Goal: Task Accomplishment & Management: Manage account settings

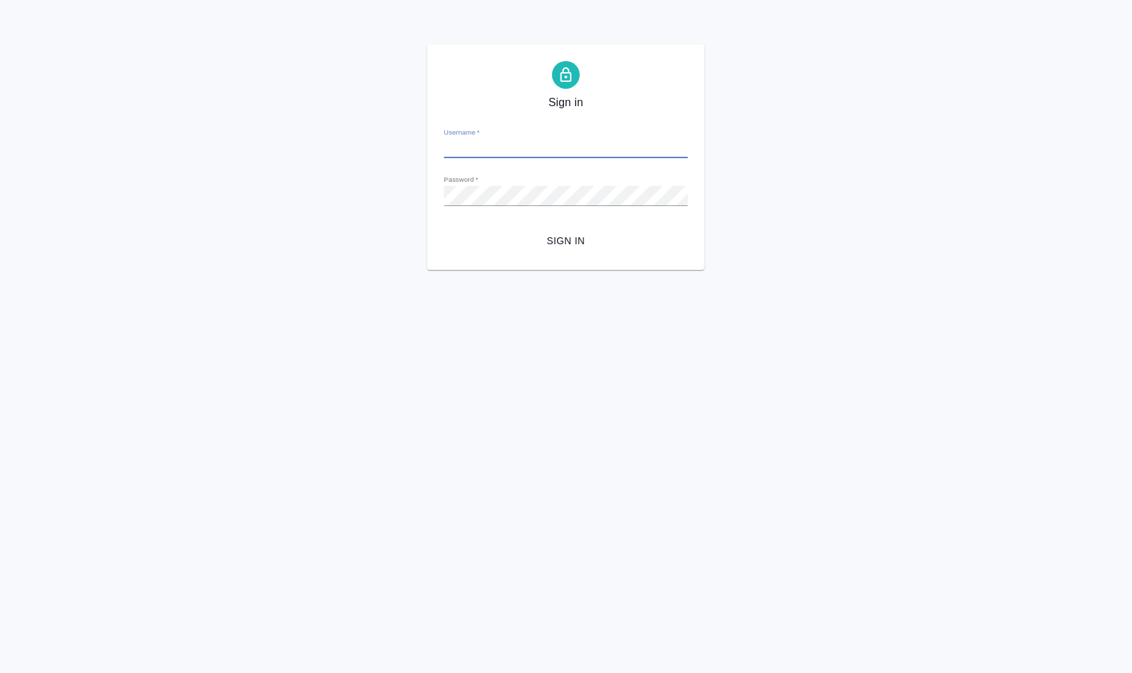
type input "[EMAIL_ADDRESS][DOMAIN_NAME]"
click at [584, 242] on span "Sign in" at bounding box center [566, 240] width 222 height 17
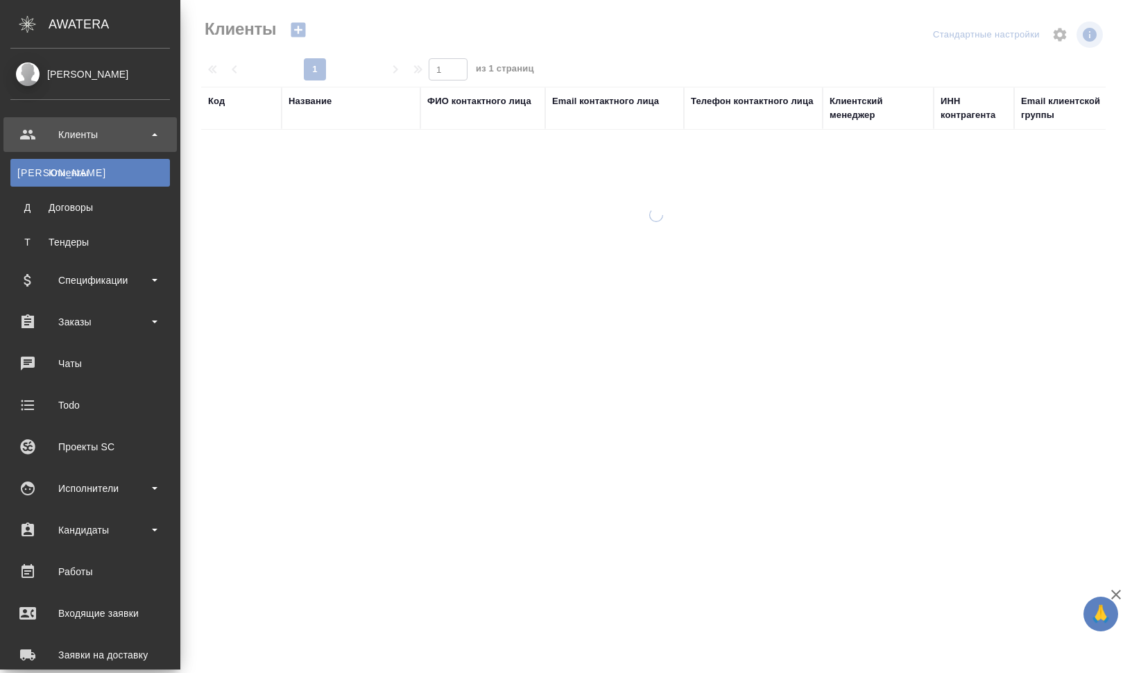
select select "RU"
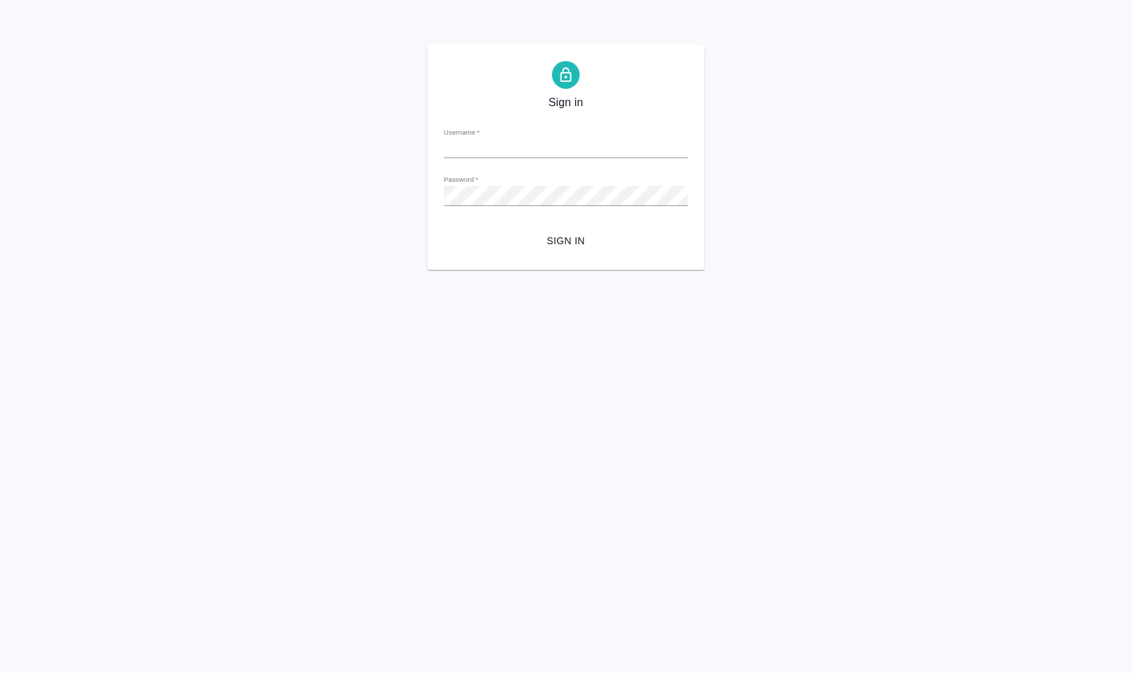
type input "[EMAIL_ADDRESS][DOMAIN_NAME]"
click at [568, 241] on span "Sign in" at bounding box center [566, 240] width 222 height 17
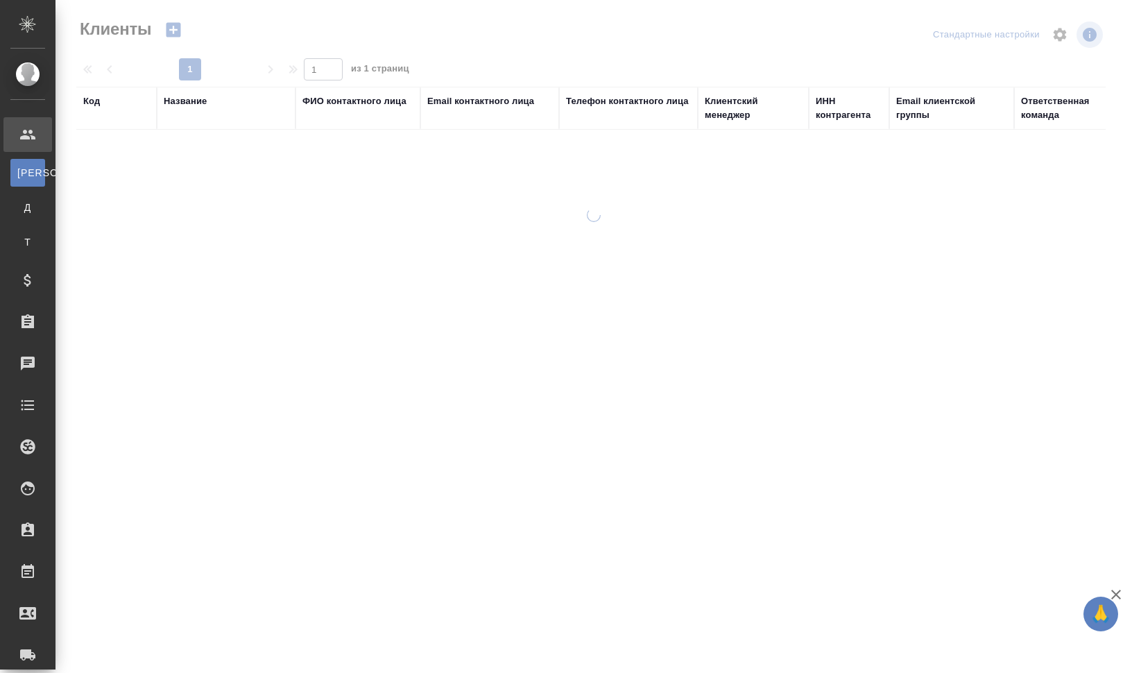
select select "RU"
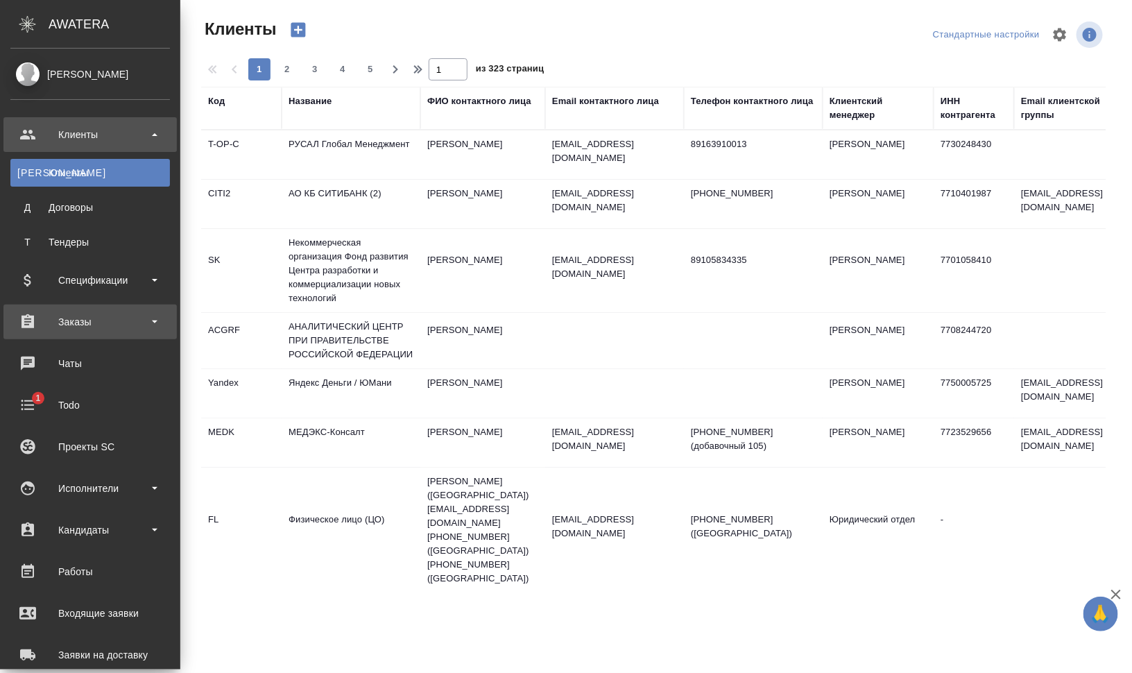
click at [105, 335] on div "Заказы" at bounding box center [89, 322] width 173 height 35
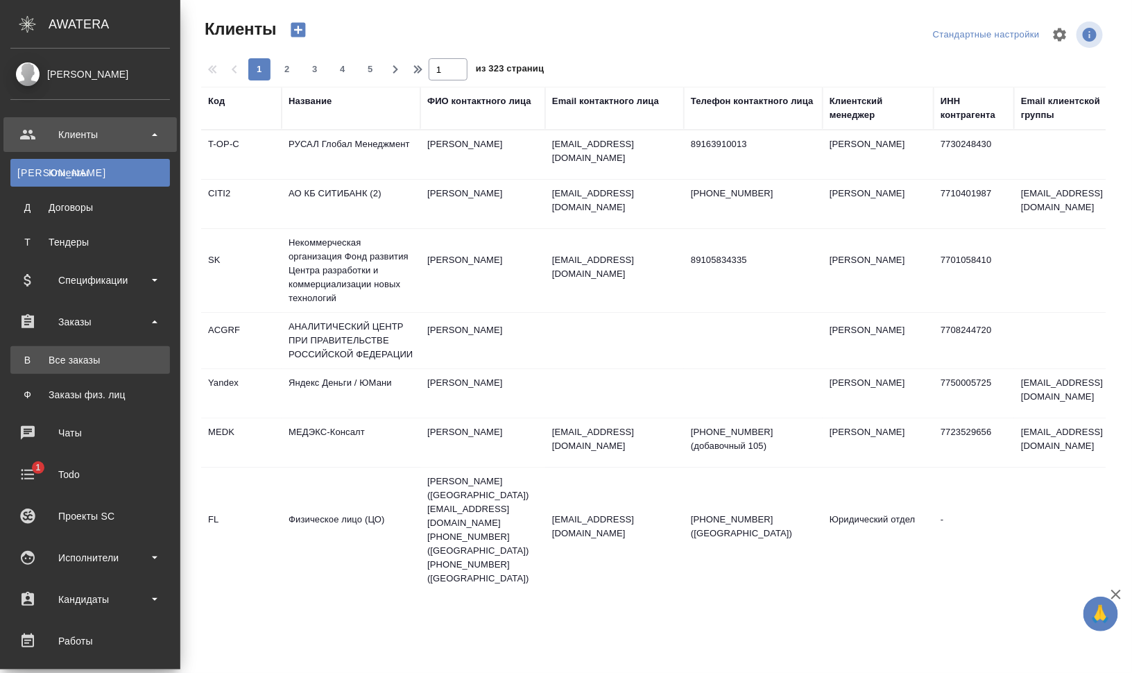
click at [137, 370] on div ".cls-1 fill:#fff; AWATERA Валеев Динар Клиенты К Клиенты Д Договоры Т Тендеры С…" at bounding box center [566, 336] width 1132 height 673
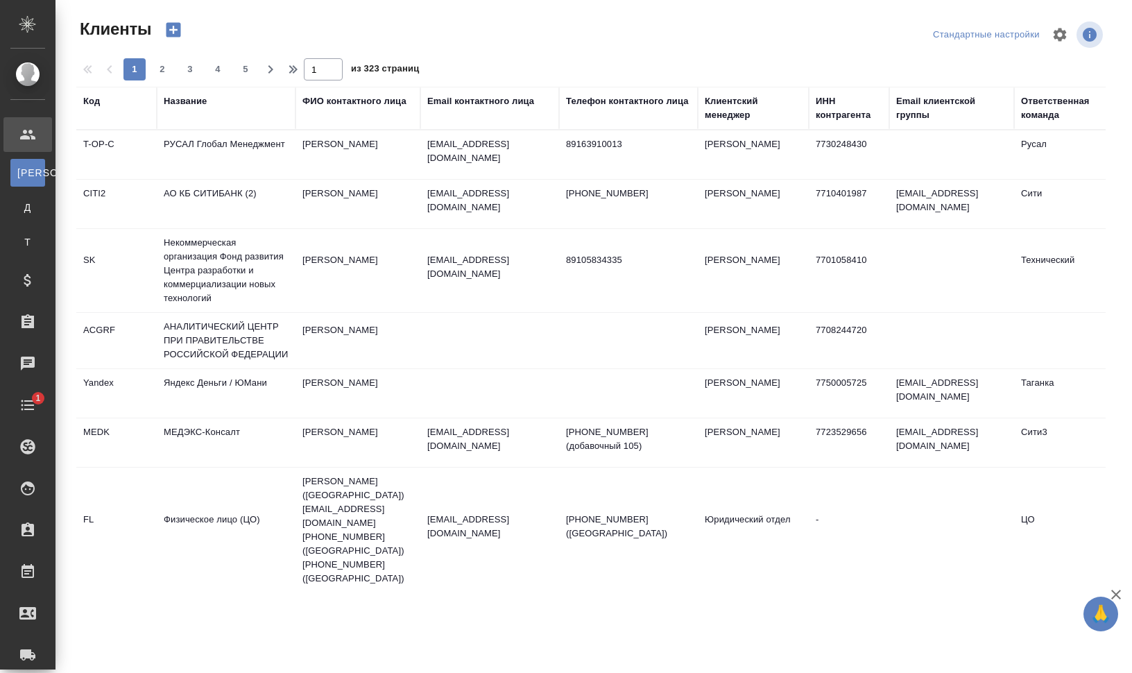
select select "RU"
